Goal: Task Accomplishment & Management: Manage account settings

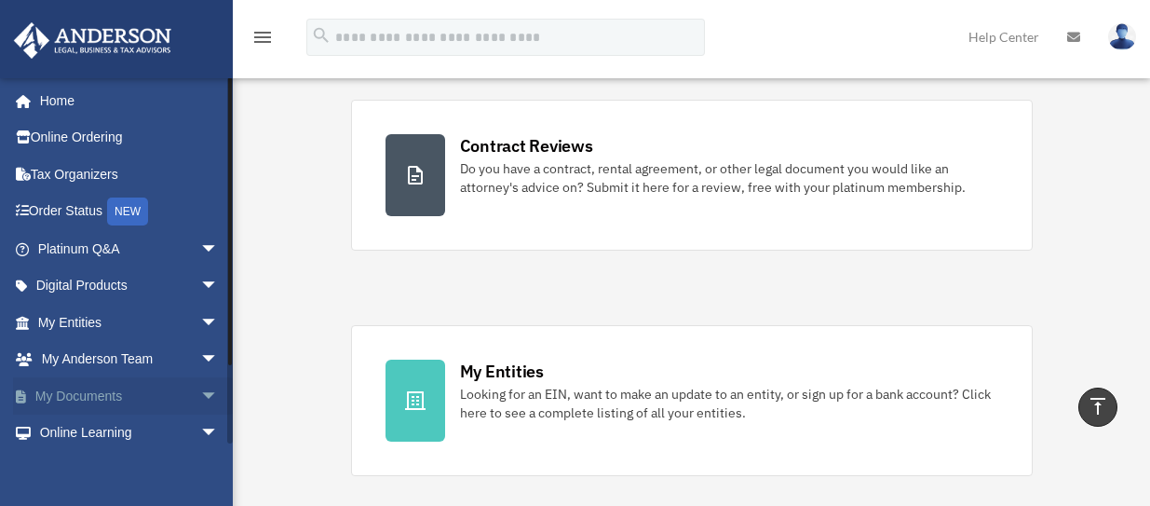
scroll to position [86, 0]
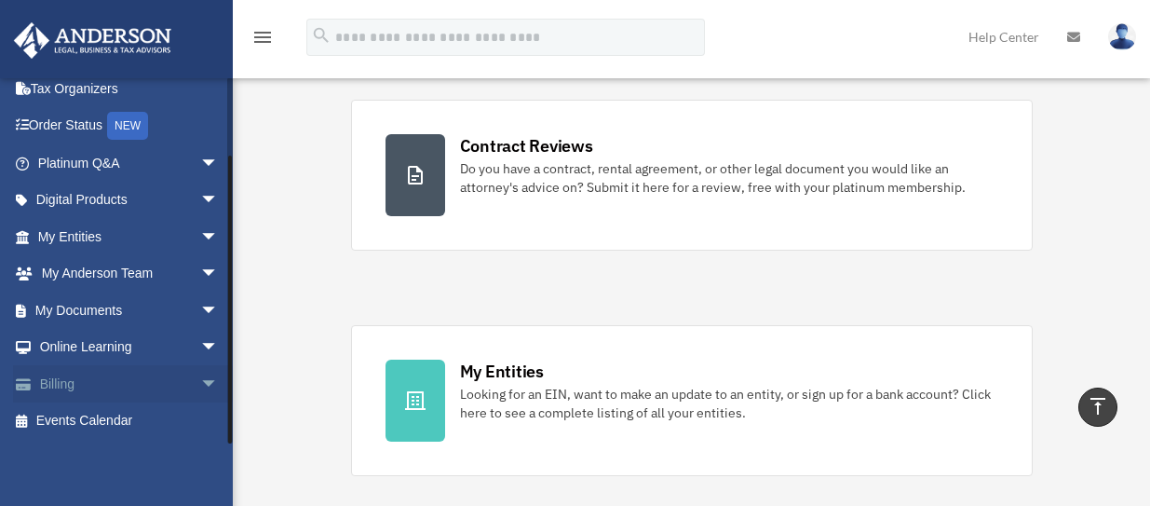
click at [200, 382] on span "arrow_drop_down" at bounding box center [218, 384] width 37 height 38
click at [125, 417] on link "$ Open Invoices" at bounding box center [136, 421] width 221 height 38
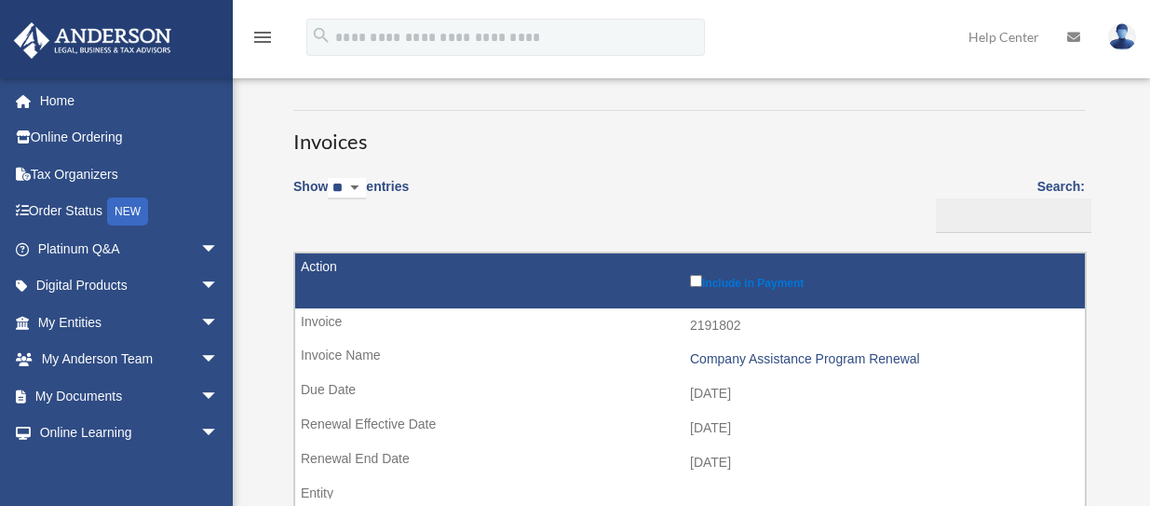
scroll to position [186, 0]
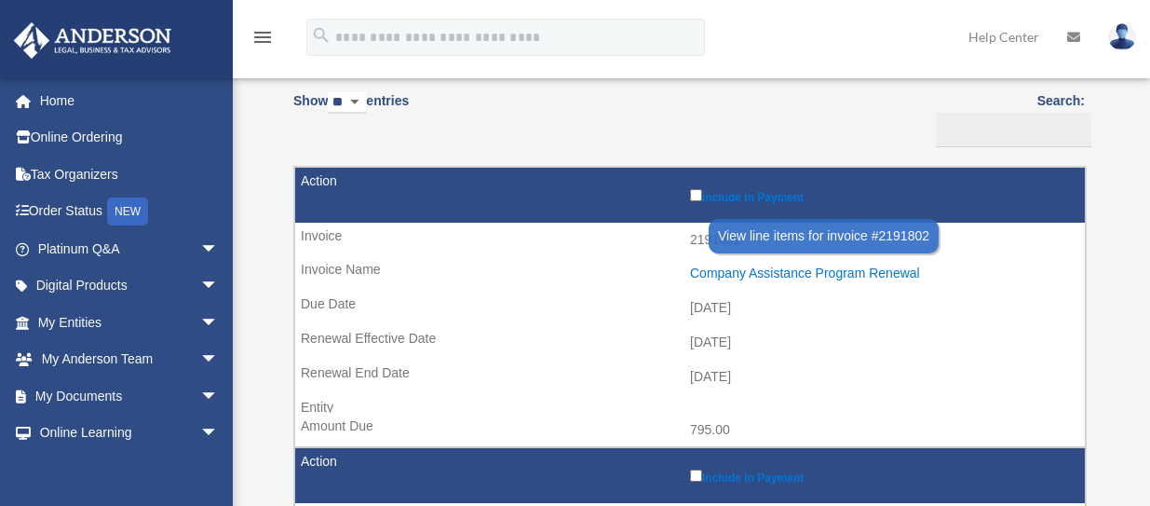
click at [749, 269] on div "Company Assistance Program Renewal" at bounding box center [882, 273] width 385 height 16
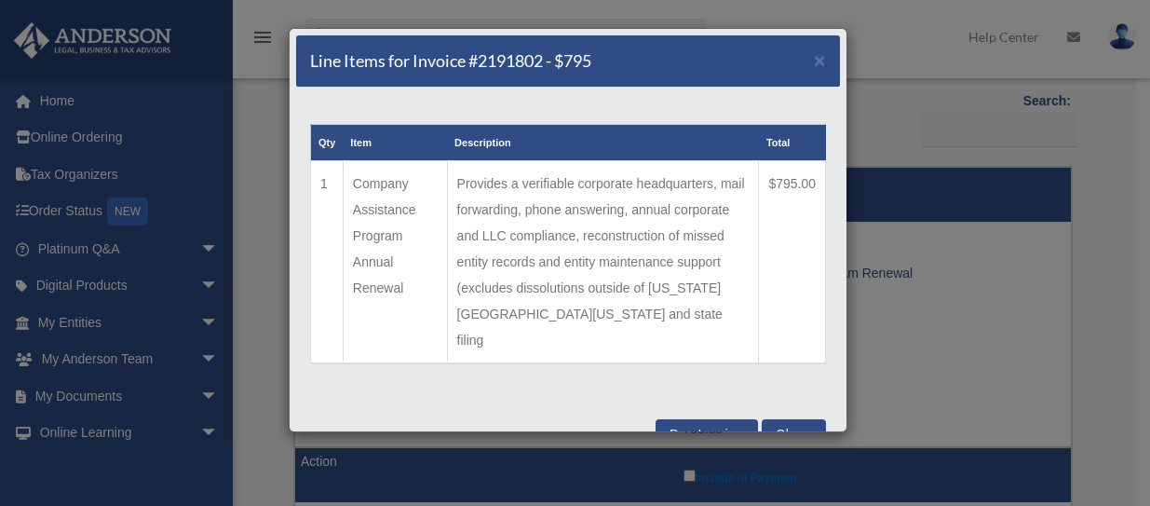
scroll to position [10, 0]
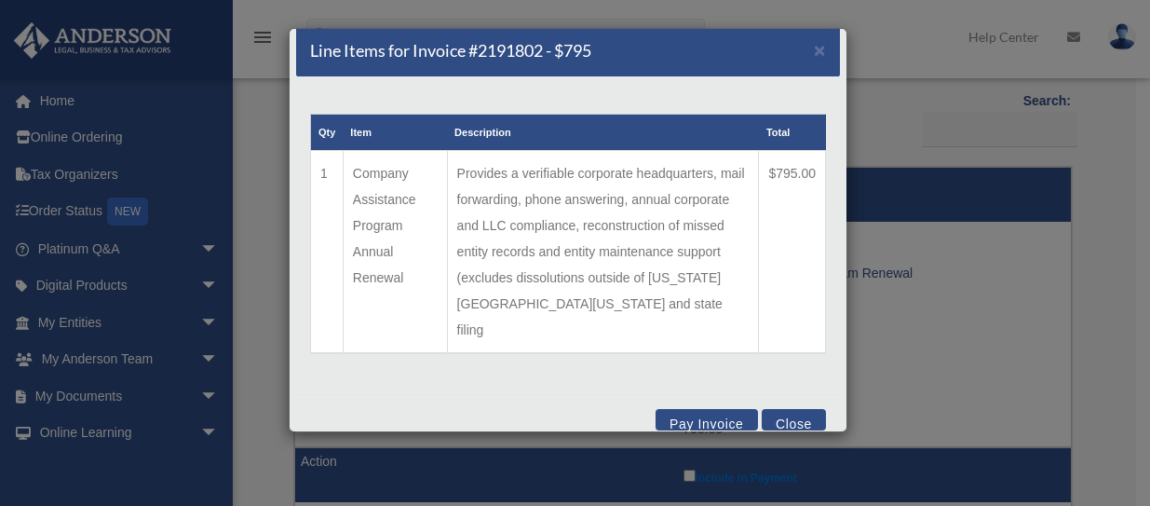
click at [778, 409] on button "Close" at bounding box center [794, 419] width 64 height 21
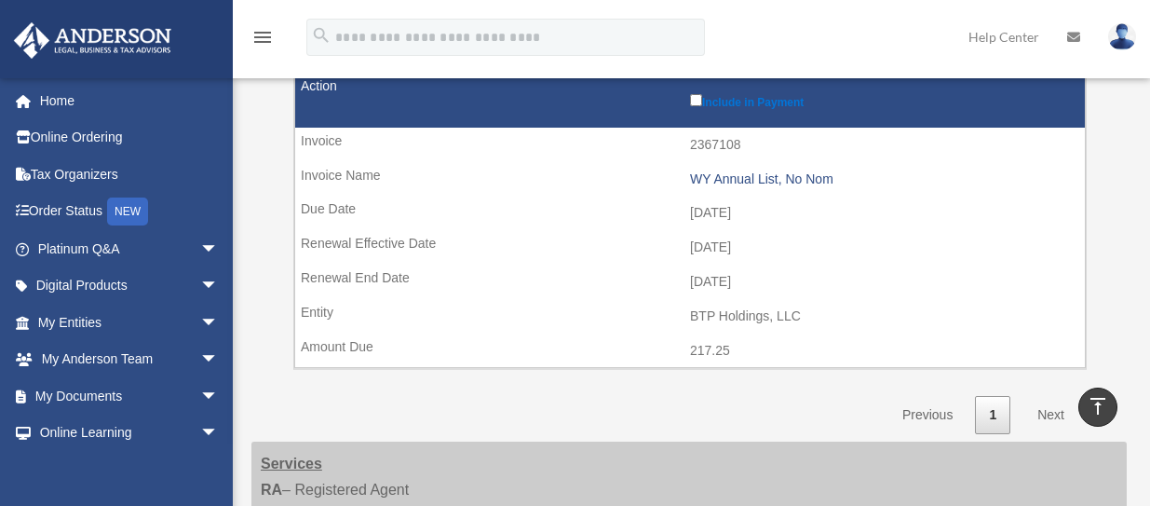
scroll to position [559, 0]
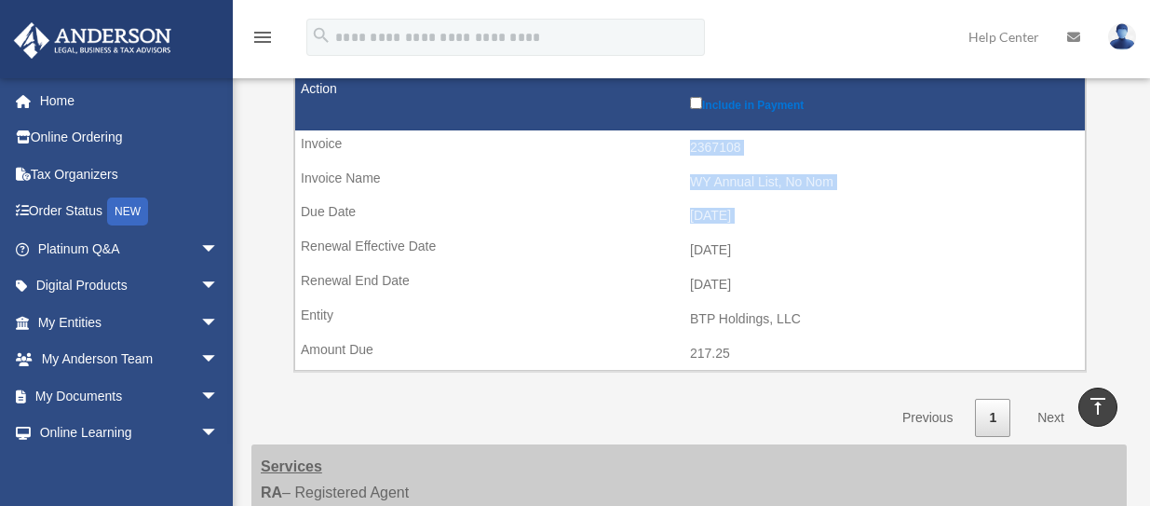
drag, startPoint x: 302, startPoint y: 140, endPoint x: 473, endPoint y: 263, distance: 211.4
click at [474, 264] on tr "Include in Payment 2367108 WY Annual List, No Nom [DATE] [DATE] [DATE] BTP Hold…" at bounding box center [689, 222] width 791 height 296
click at [785, 369] on td "217.25" at bounding box center [689, 353] width 789 height 35
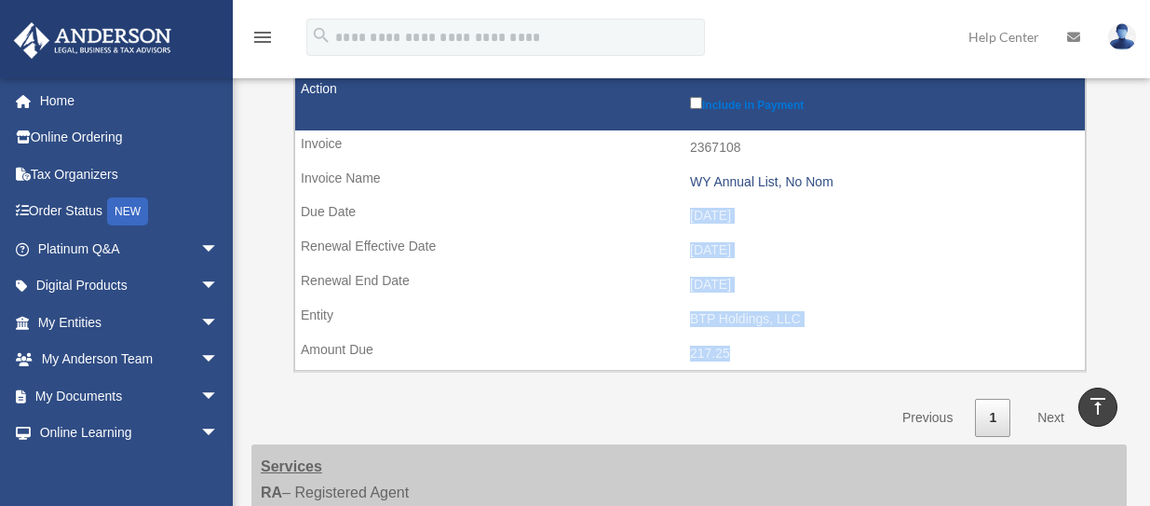
drag, startPoint x: 777, startPoint y: 358, endPoint x: 445, endPoint y: 205, distance: 365.8
click at [445, 205] on tr "Include in Payment 2367108 WY Annual List, No Nom [DATE] [DATE] [DATE] BTP Hold…" at bounding box center [689, 222] width 791 height 296
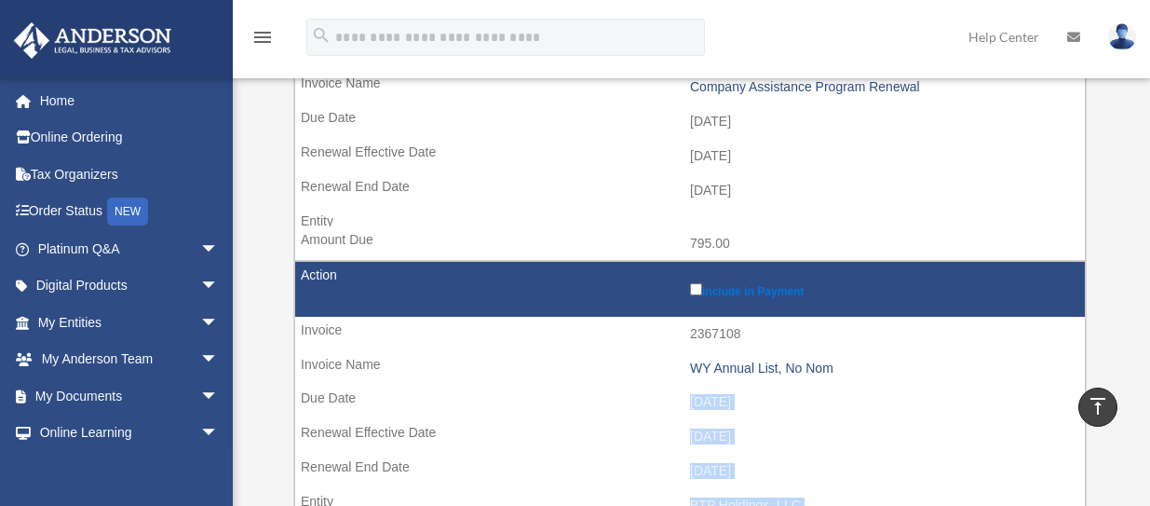
scroll to position [466, 0]
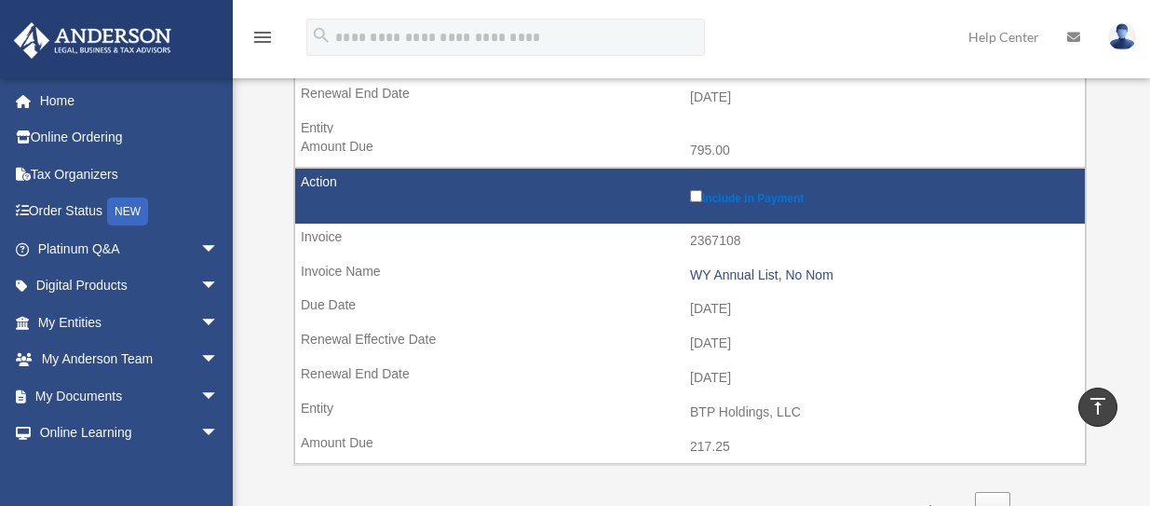
click at [560, 264] on td "WY Annual List, No Nom" at bounding box center [689, 275] width 789 height 35
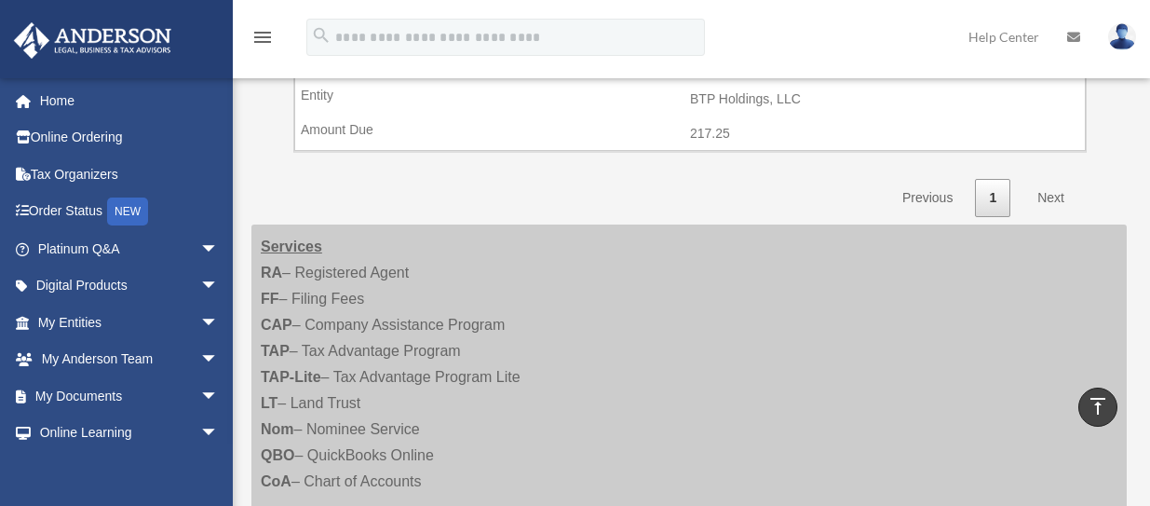
scroll to position [745, 0]
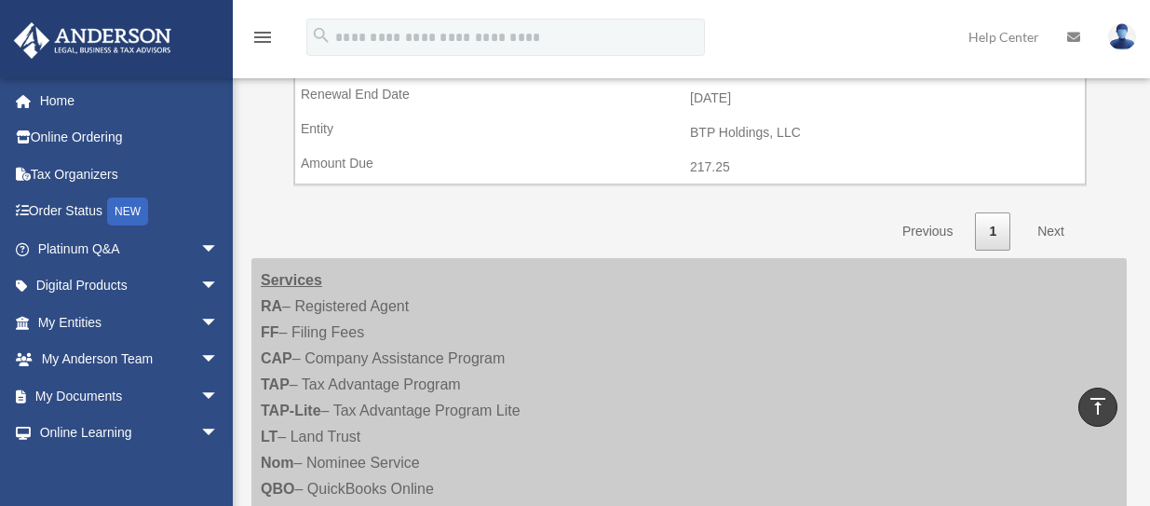
click at [1123, 43] on img at bounding box center [1122, 36] width 28 height 27
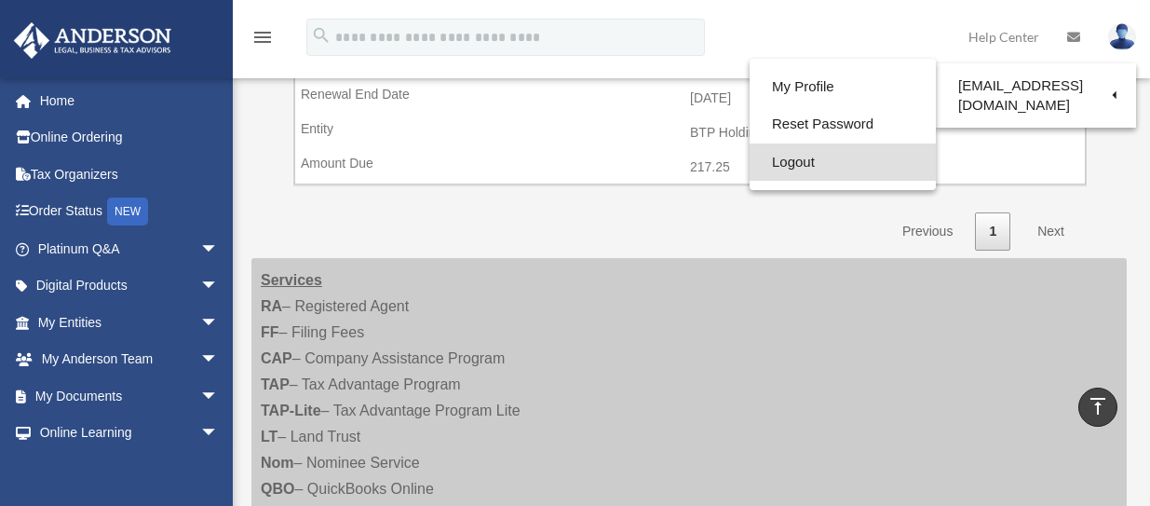
click at [754, 160] on link "Logout" at bounding box center [842, 162] width 186 height 38
